Goal: Find specific fact: Find specific fact

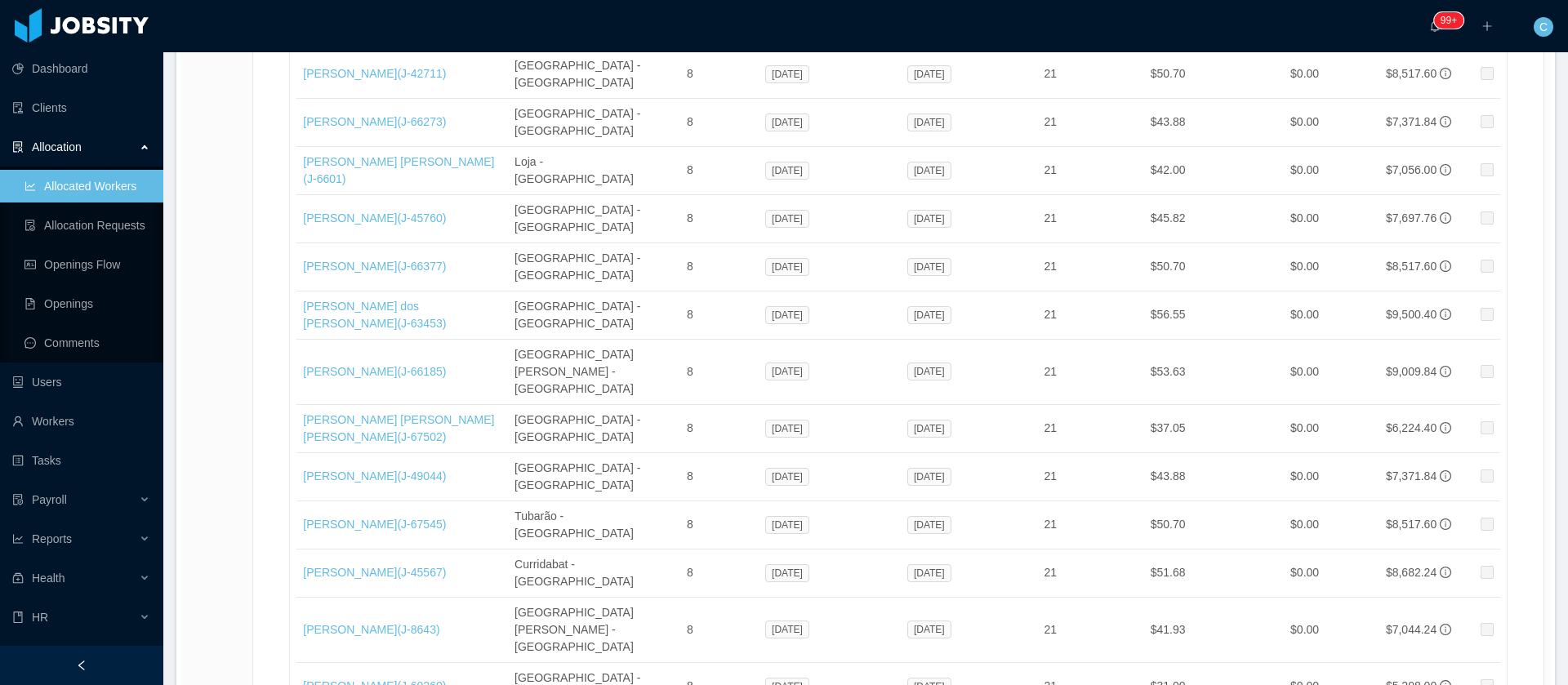
scroll to position [3649, 0]
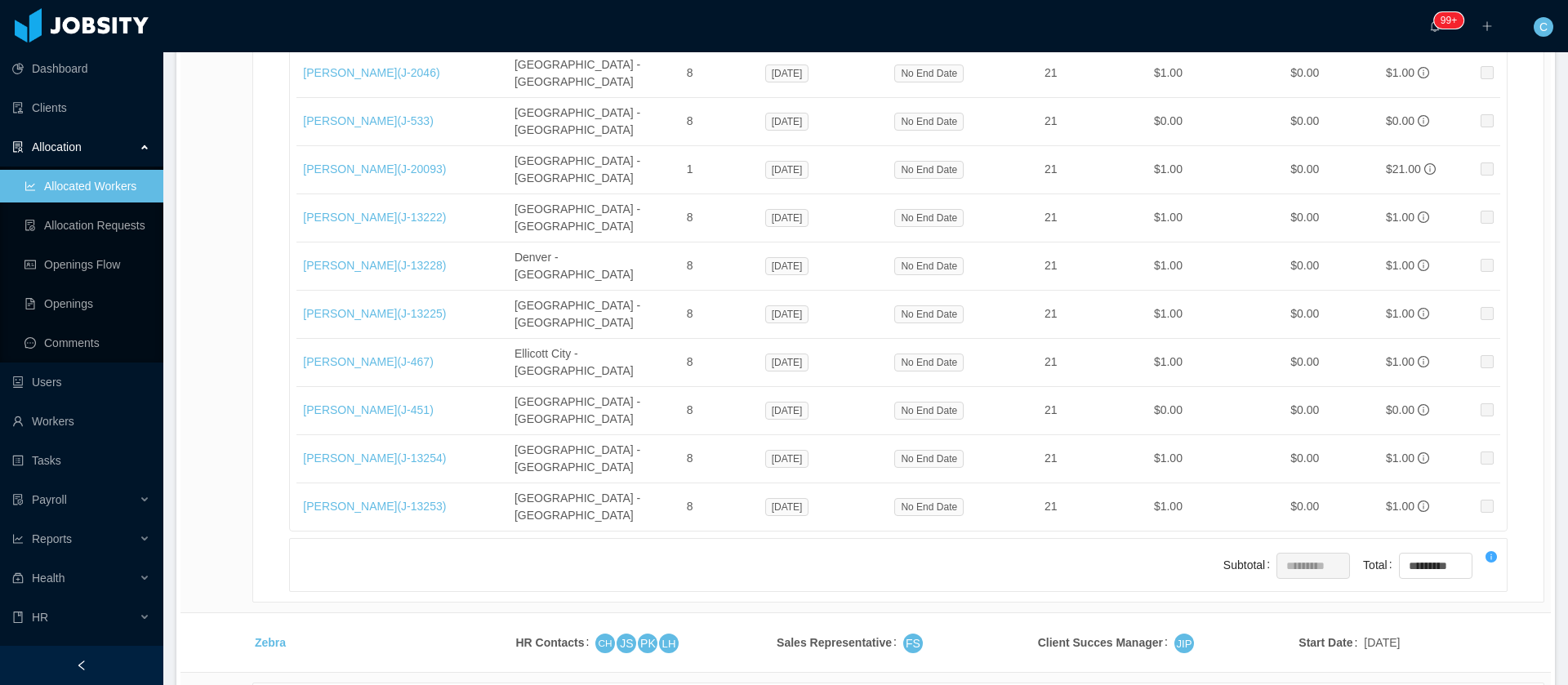
copy span "Sep 24, 2018"
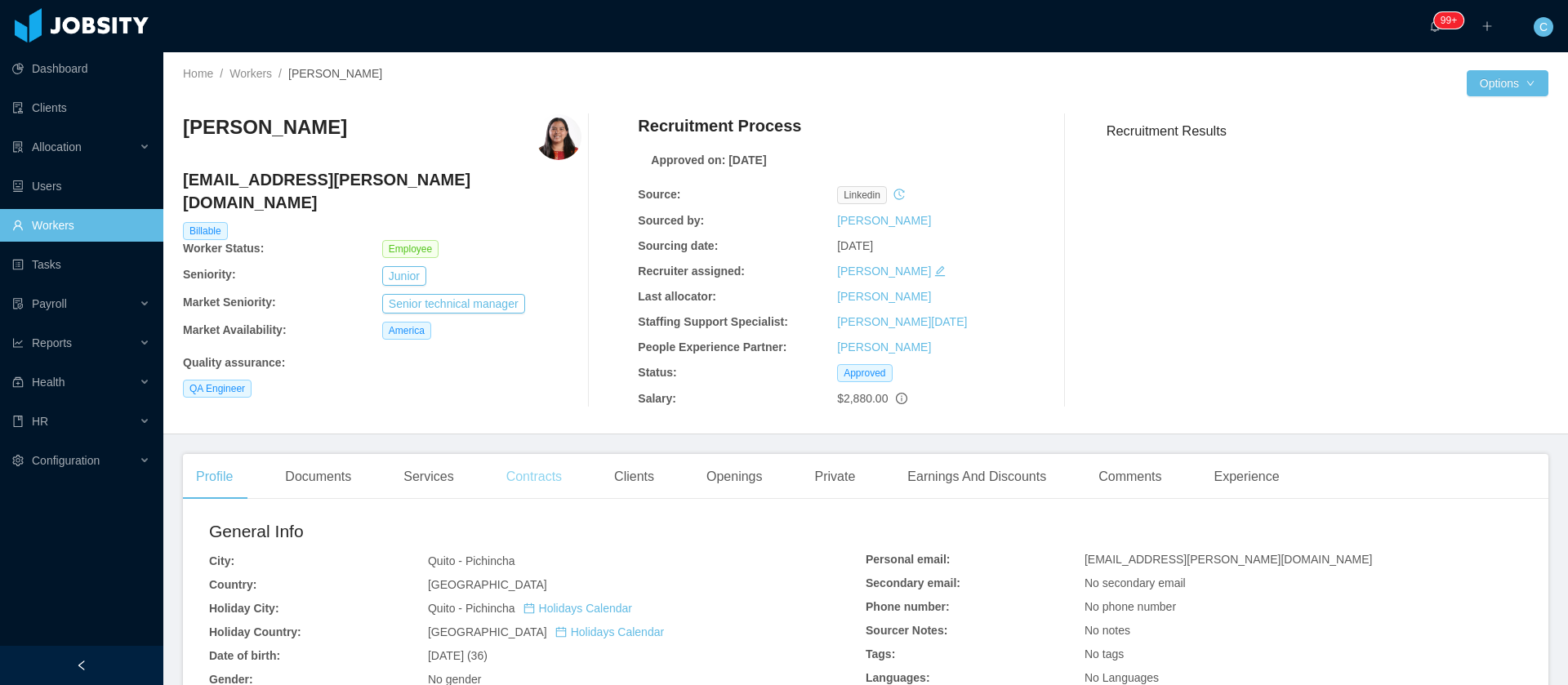
click at [502, 482] on div "Contracts" at bounding box center [534, 477] width 82 height 46
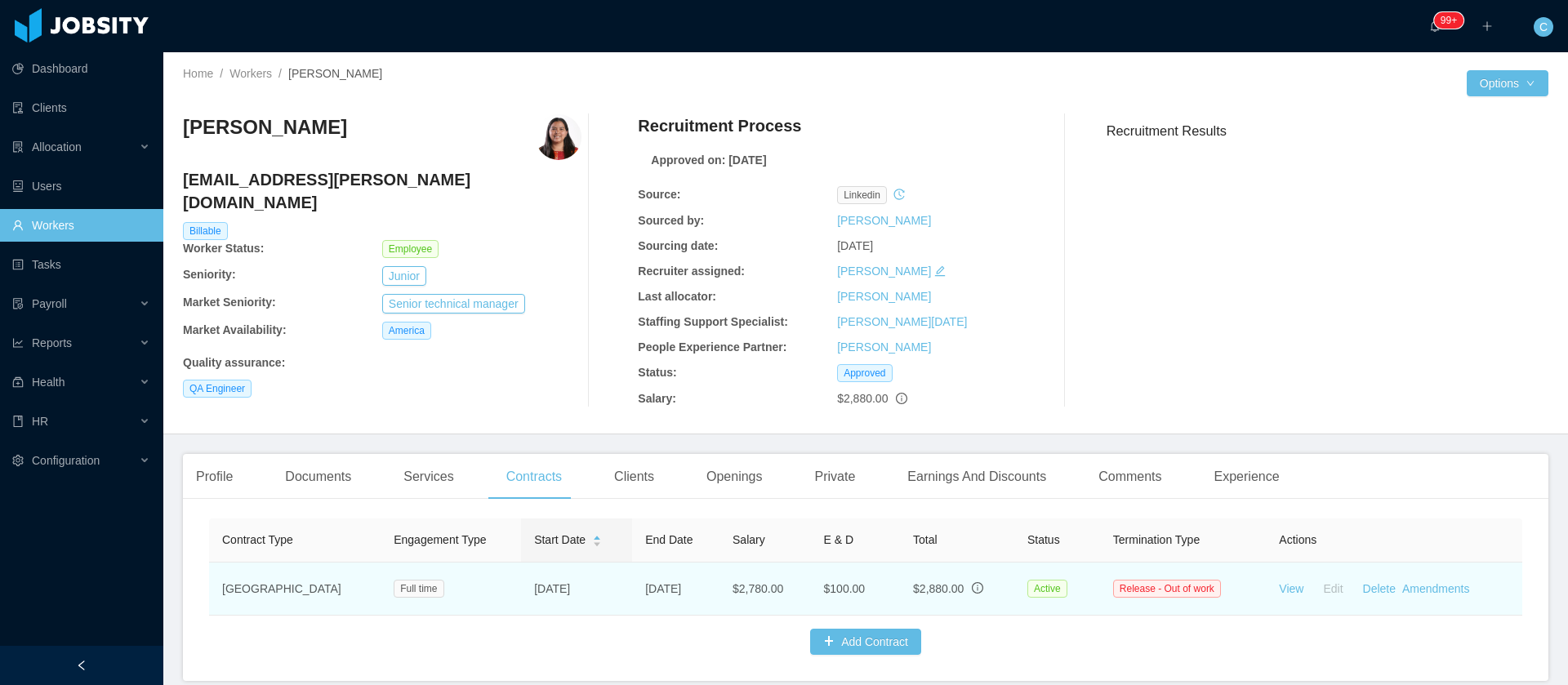
drag, startPoint x: 579, startPoint y: 603, endPoint x: 478, endPoint y: 606, distance: 101.0
click at [521, 606] on td "Sep 24th, 2018" at bounding box center [576, 589] width 111 height 53
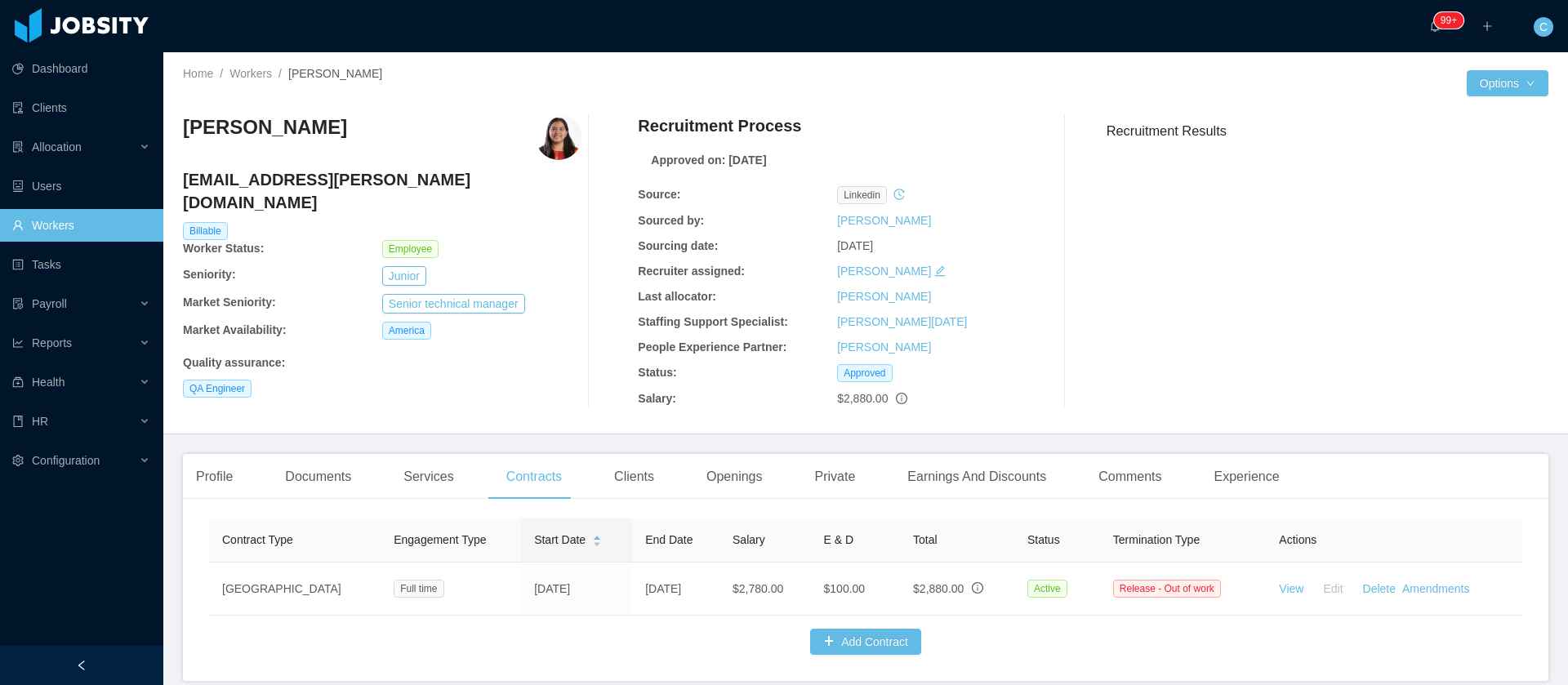
copy td "Sep 24th, 2018"
